Goal: Find specific page/section: Find specific page/section

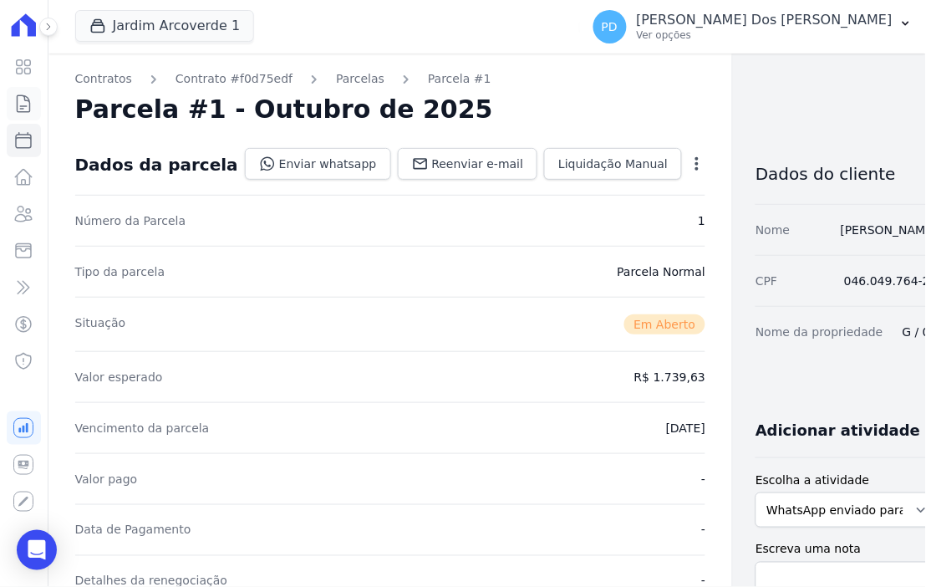
scroll to position [464, 0]
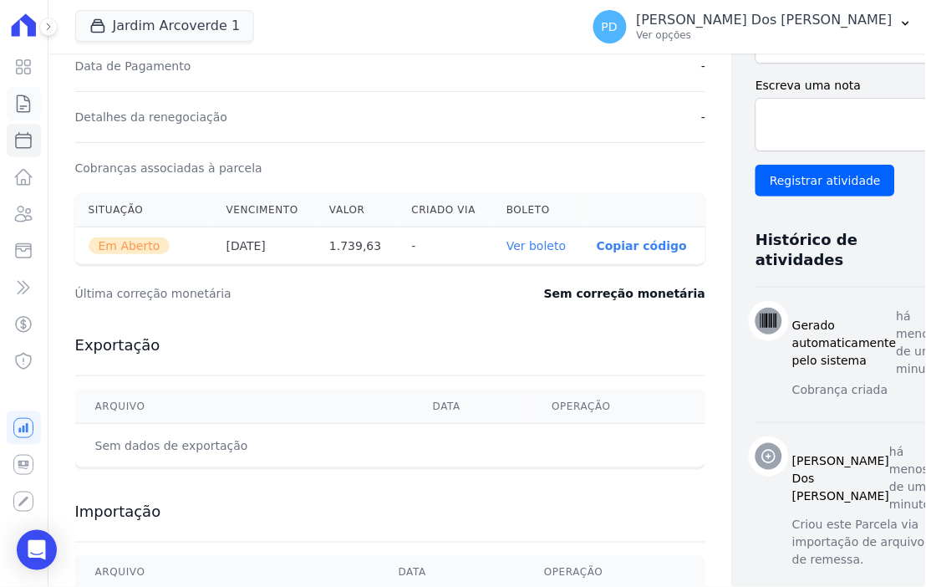
click at [18, 105] on icon at bounding box center [23, 104] width 20 height 20
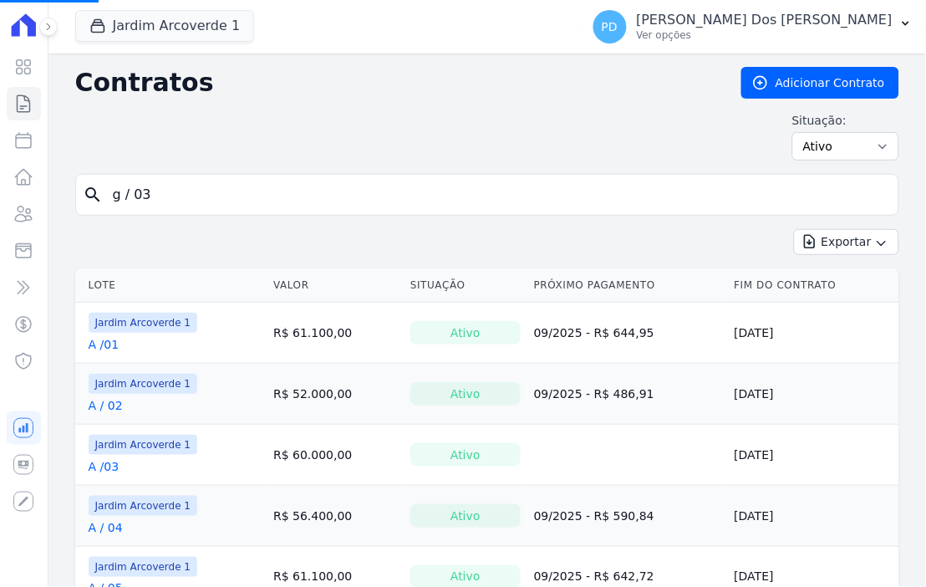
click at [199, 197] on input "g / 03" at bounding box center [497, 194] width 789 height 33
drag, startPoint x: 188, startPoint y: 197, endPoint x: 96, endPoint y: 192, distance: 92.1
click at [96, 192] on div "search g / 03" at bounding box center [487, 195] width 824 height 42
type input "k /"
click at [168, 196] on input "search" at bounding box center [497, 194] width 789 height 33
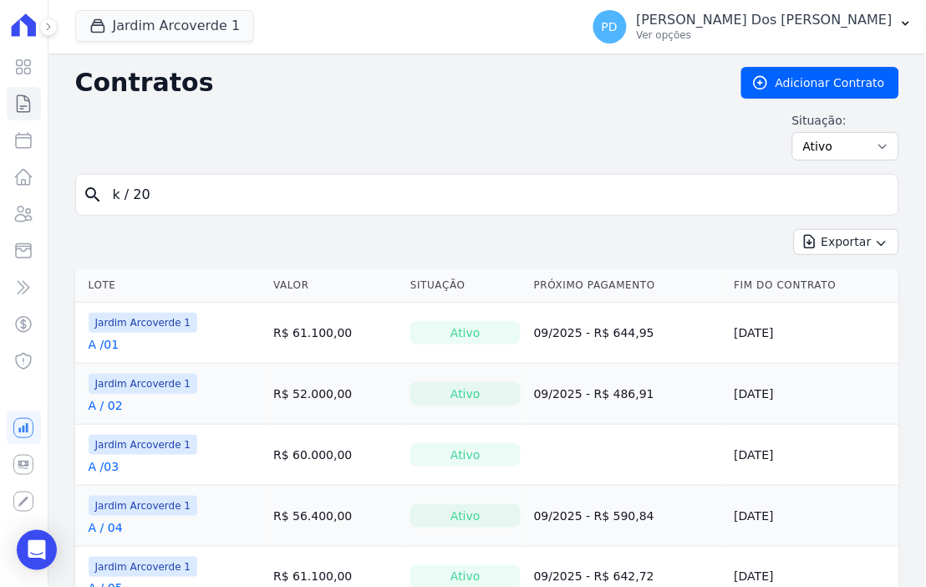
type input "k / 20"
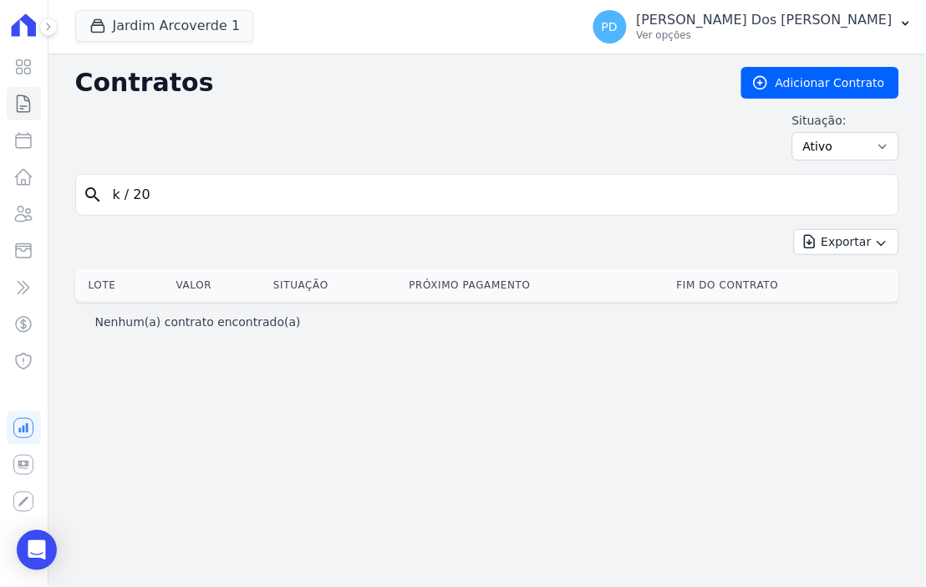
click at [130, 197] on input "k / 20" at bounding box center [497, 194] width 789 height 33
type input "k /20"
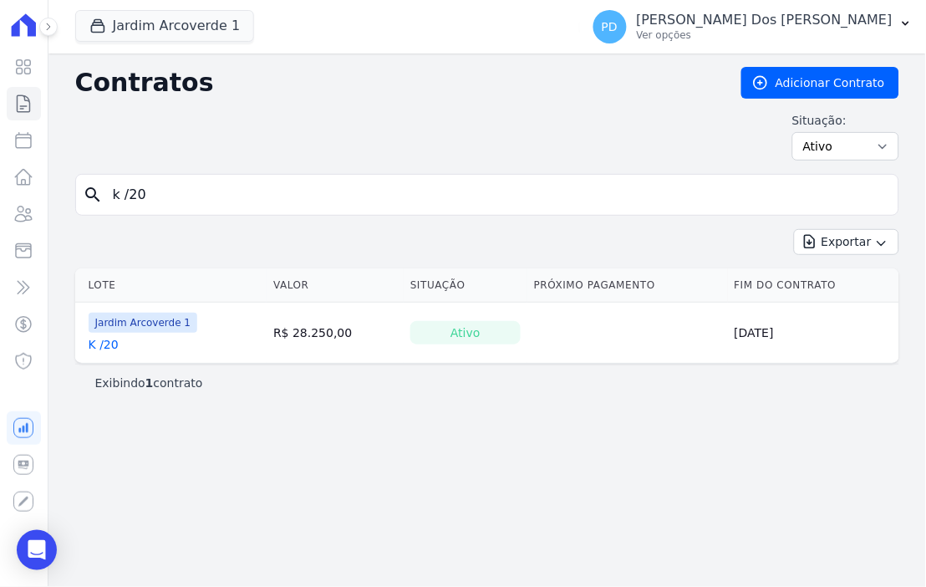
click at [102, 345] on link "K /20" at bounding box center [104, 344] width 30 height 17
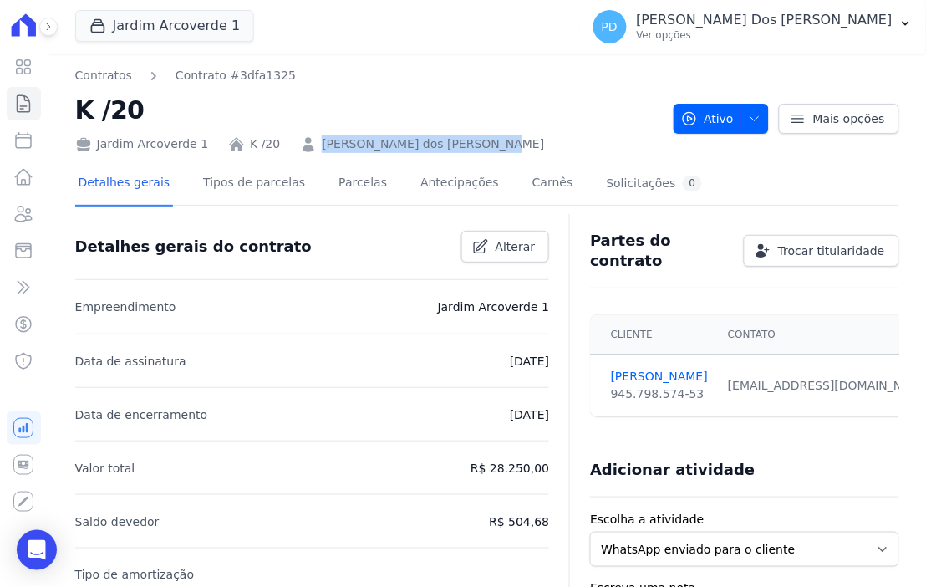
drag, startPoint x: 463, startPoint y: 148, endPoint x: 299, endPoint y: 142, distance: 163.9
click at [299, 142] on div "Jardim Arcoverde 1 K /20 [PERSON_NAME] dos [PERSON_NAME]" at bounding box center [367, 141] width 585 height 24
copy link "[PERSON_NAME] dos [PERSON_NAME]"
